Goal: Find specific page/section: Find specific page/section

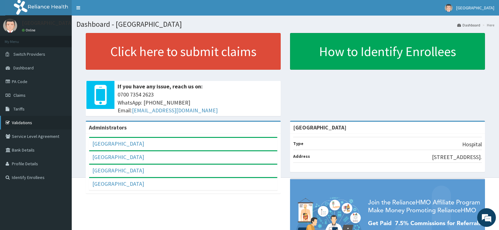
click at [27, 123] on link "Validations" at bounding box center [36, 123] width 72 height 14
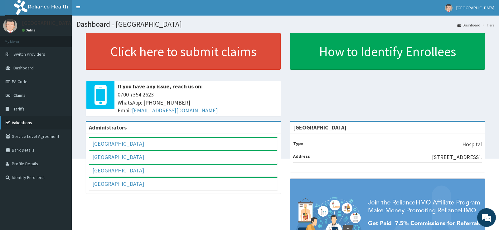
click at [23, 122] on link "Validations" at bounding box center [36, 123] width 72 height 14
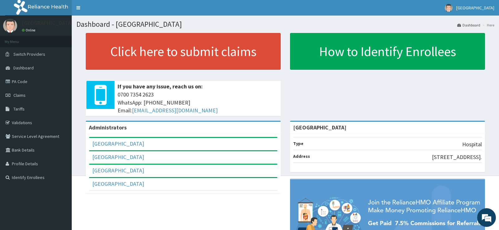
click at [473, 25] on link "Dashboard" at bounding box center [468, 24] width 23 height 5
click at [26, 122] on link "Validations" at bounding box center [36, 123] width 72 height 14
